Goal: Task Accomplishment & Management: Use online tool/utility

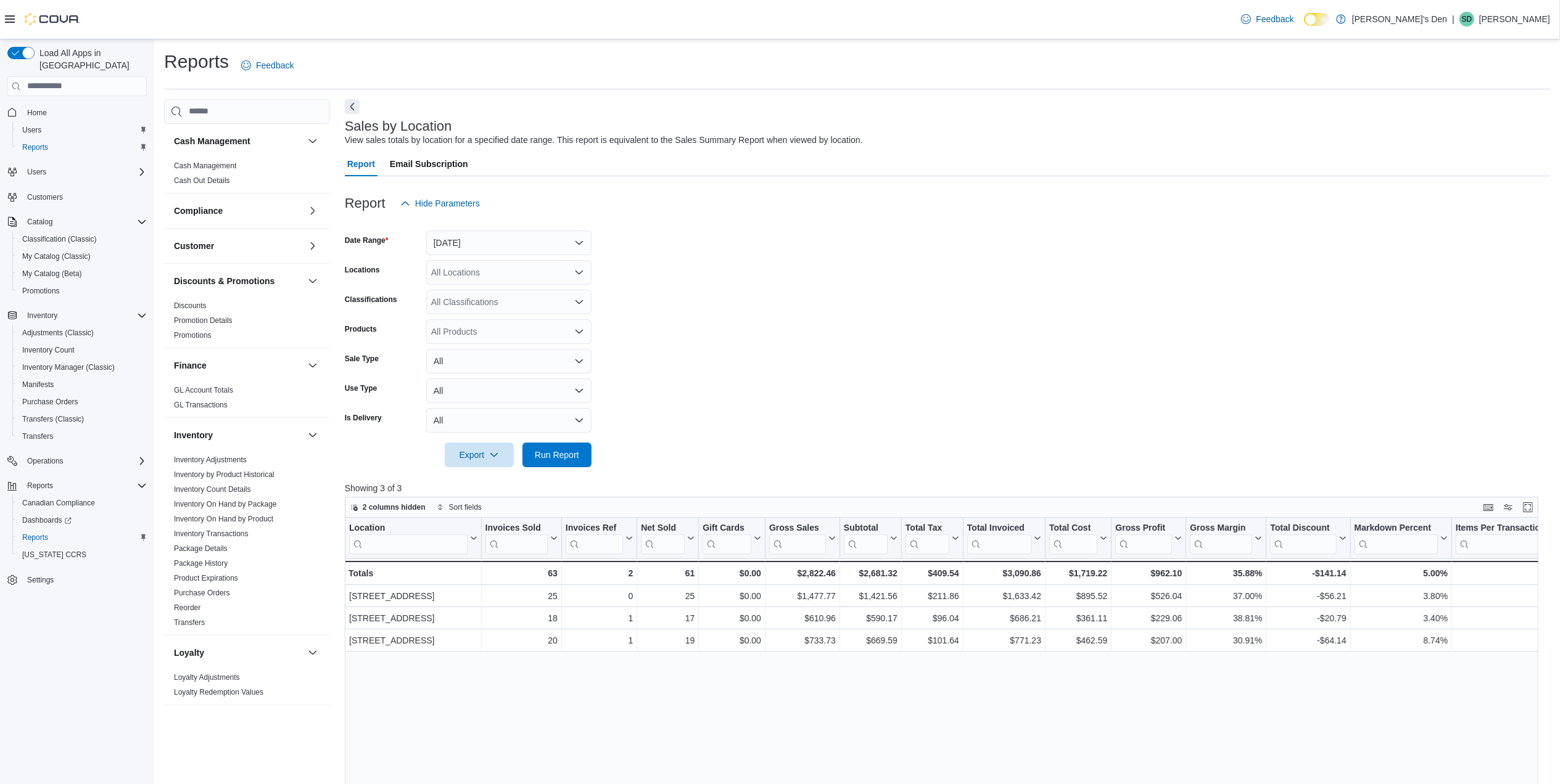
scroll to position [469, 0]
click at [560, 441] on form "Date Range [DATE] Locations All Locations Classifications All Classifications P…" at bounding box center [947, 342] width 1206 height 252
click at [551, 462] on span "Run Report" at bounding box center [557, 454] width 54 height 24
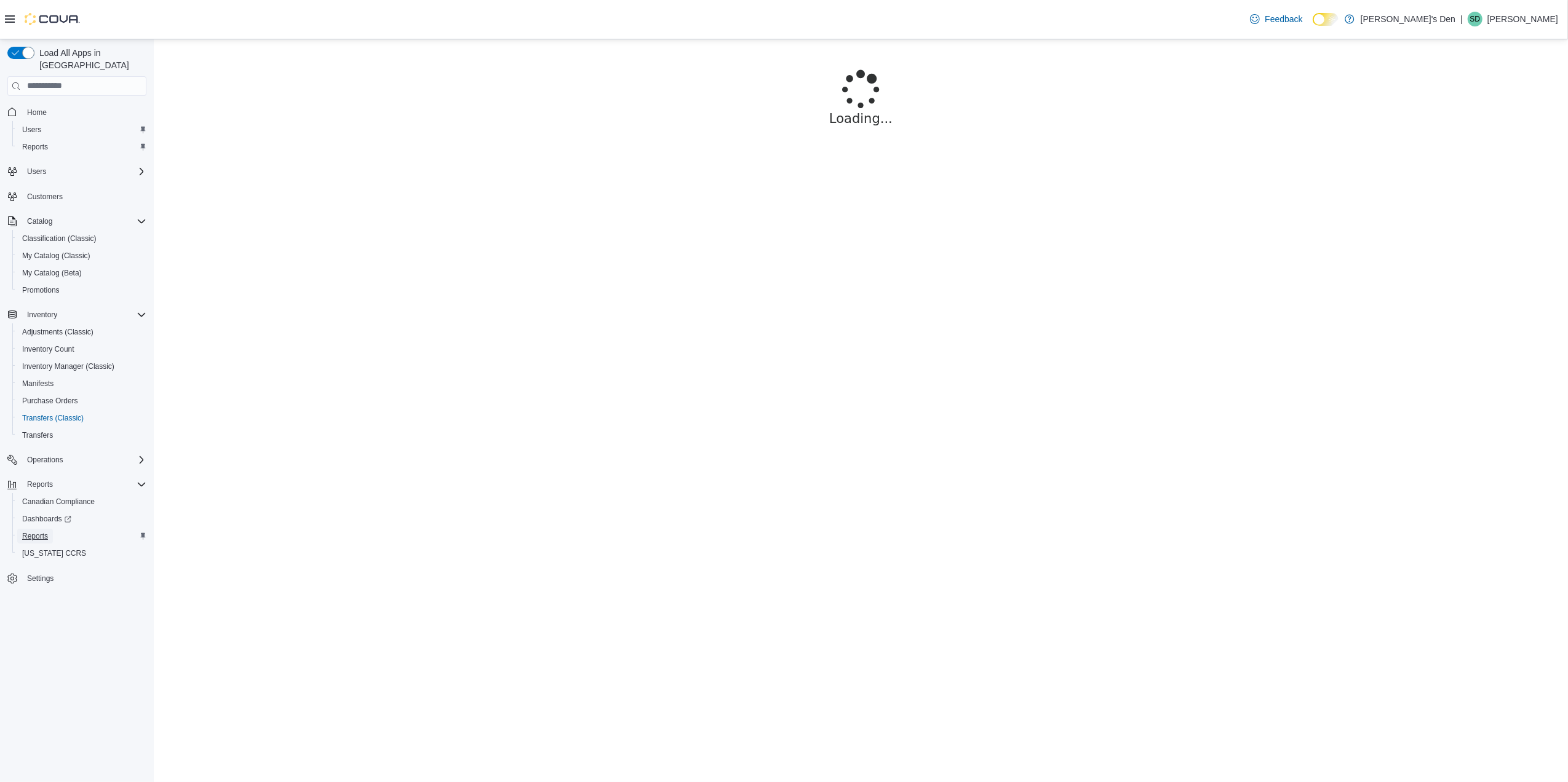
click at [42, 530] on span "Reports" at bounding box center [35, 536] width 26 height 14
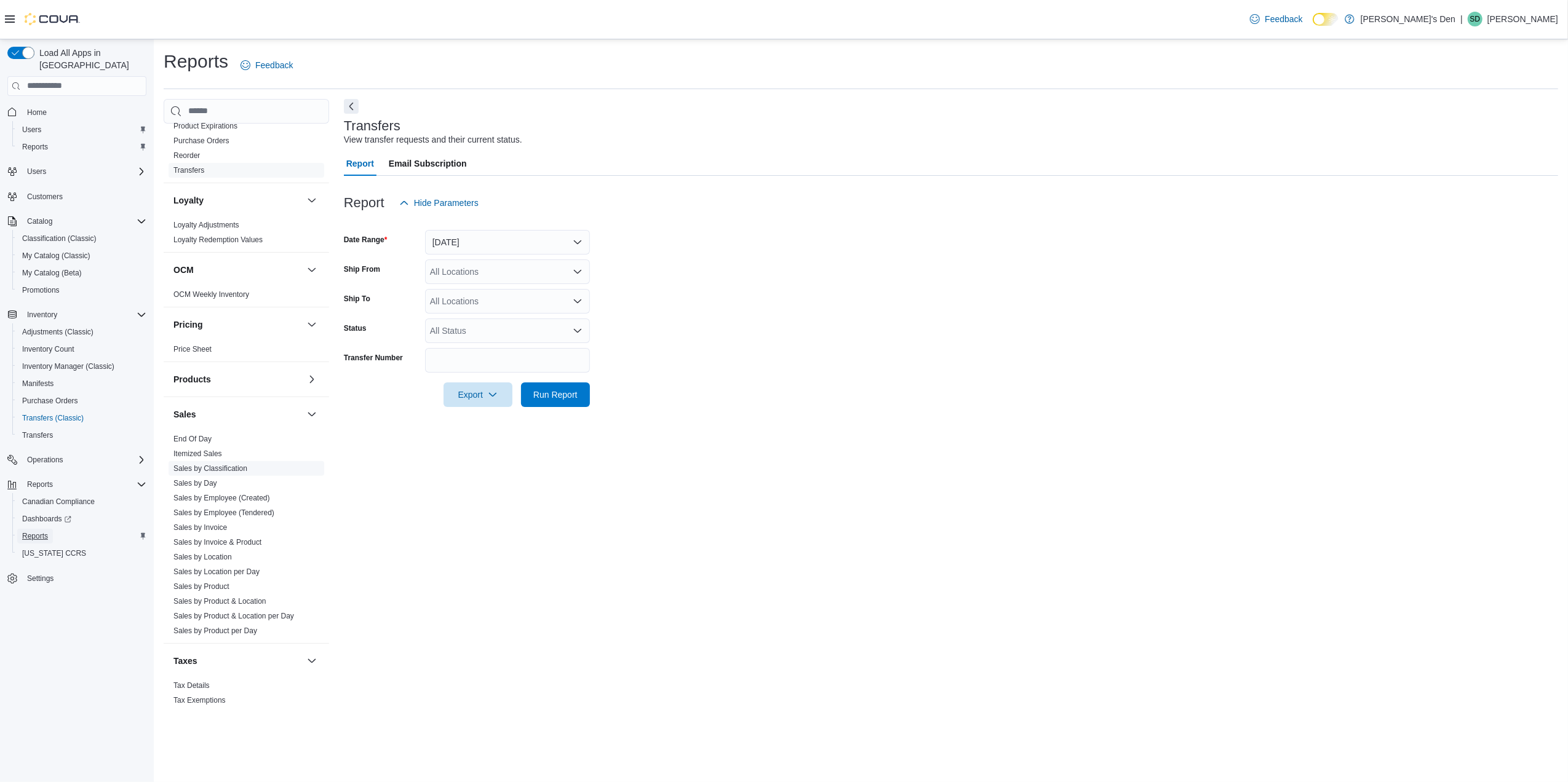
scroll to position [468, 0]
click at [210, 542] on link "Sales by Location" at bounding box center [203, 542] width 59 height 9
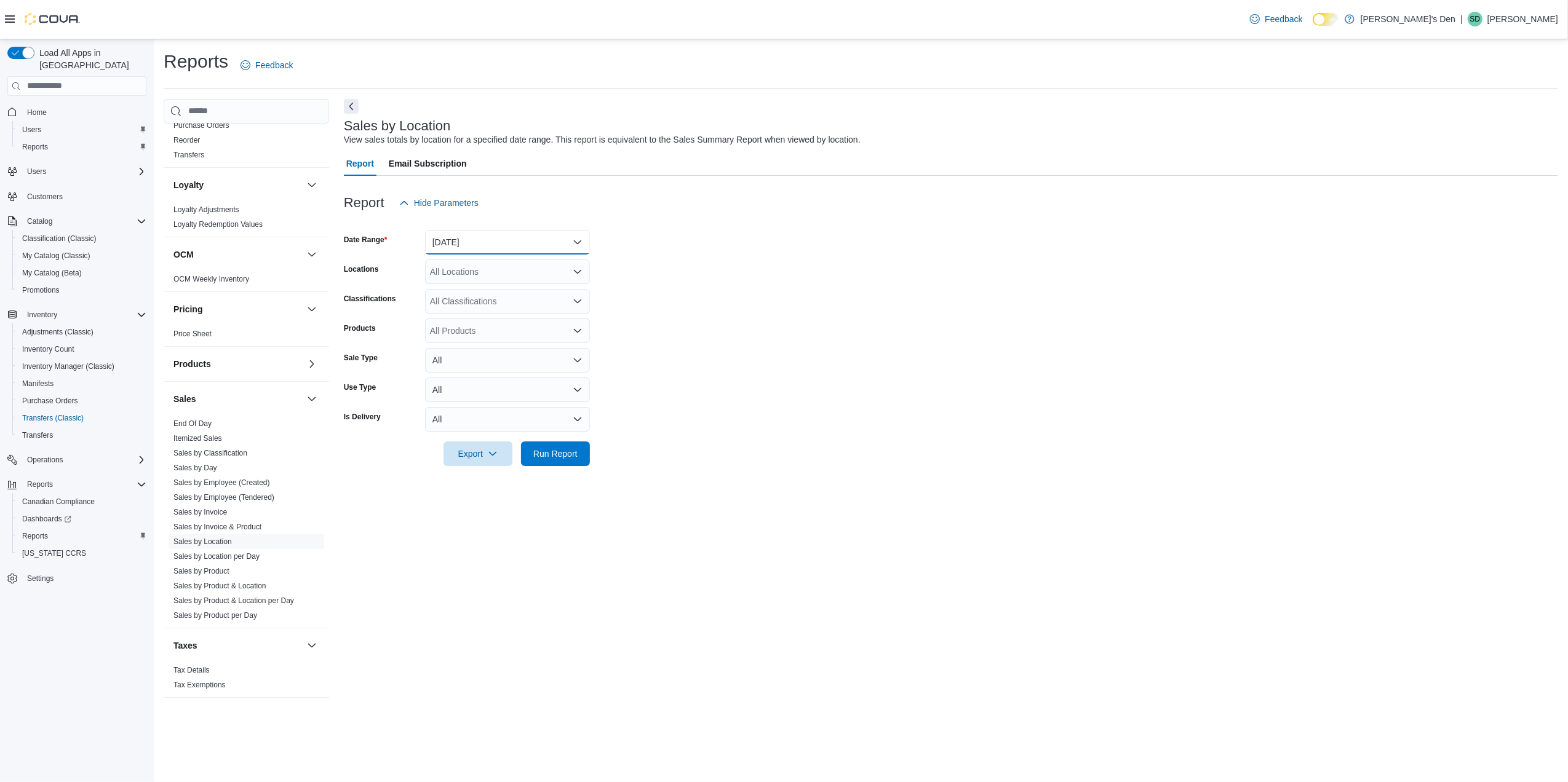
click at [506, 245] on button "Yesterday" at bounding box center [507, 241] width 165 height 24
